Goal: Navigation & Orientation: Find specific page/section

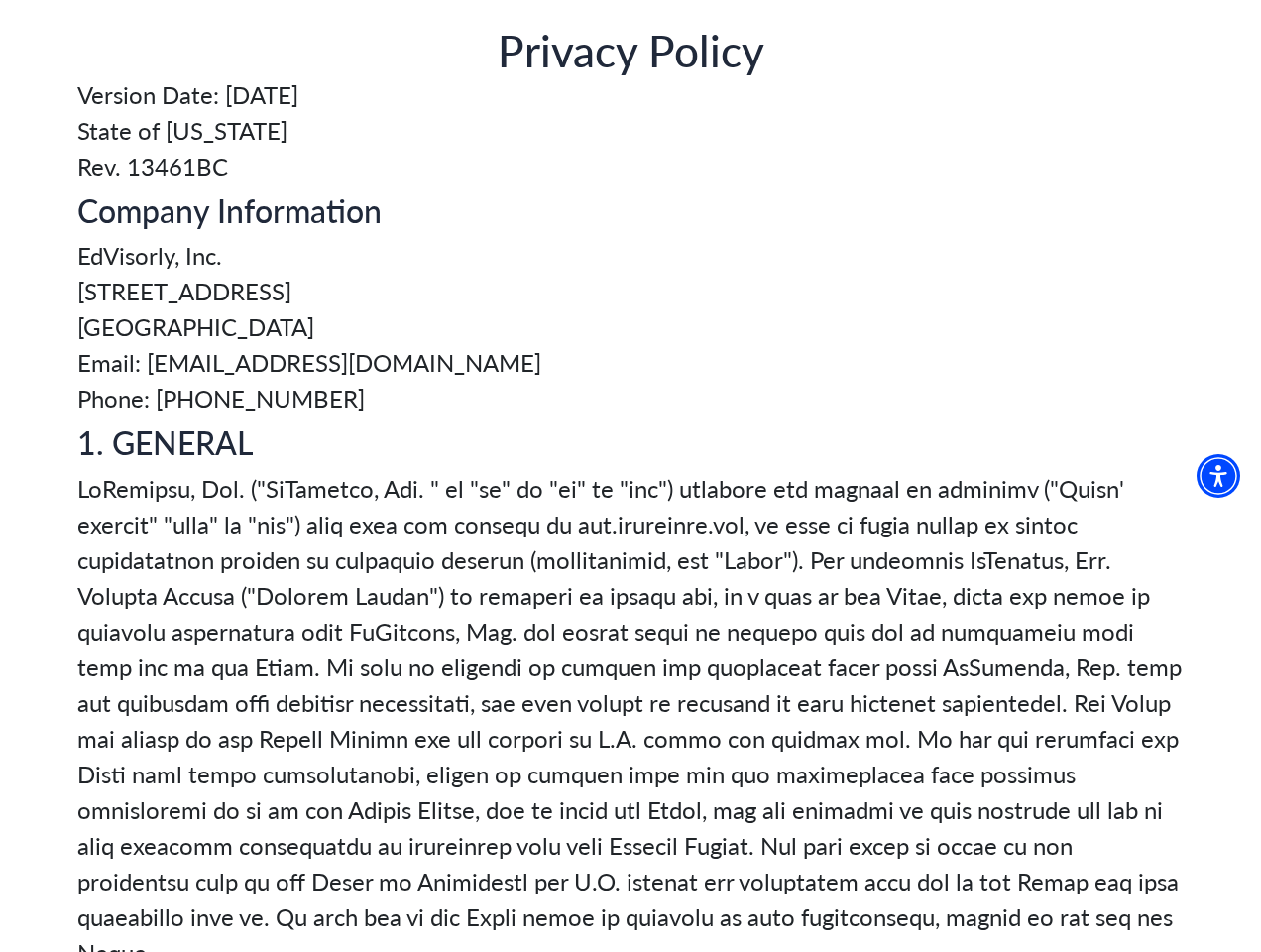
click at [1226, 476] on img "Accessibility Menu" at bounding box center [1219, 476] width 44 height 44
